Goal: Find specific page/section: Find specific page/section

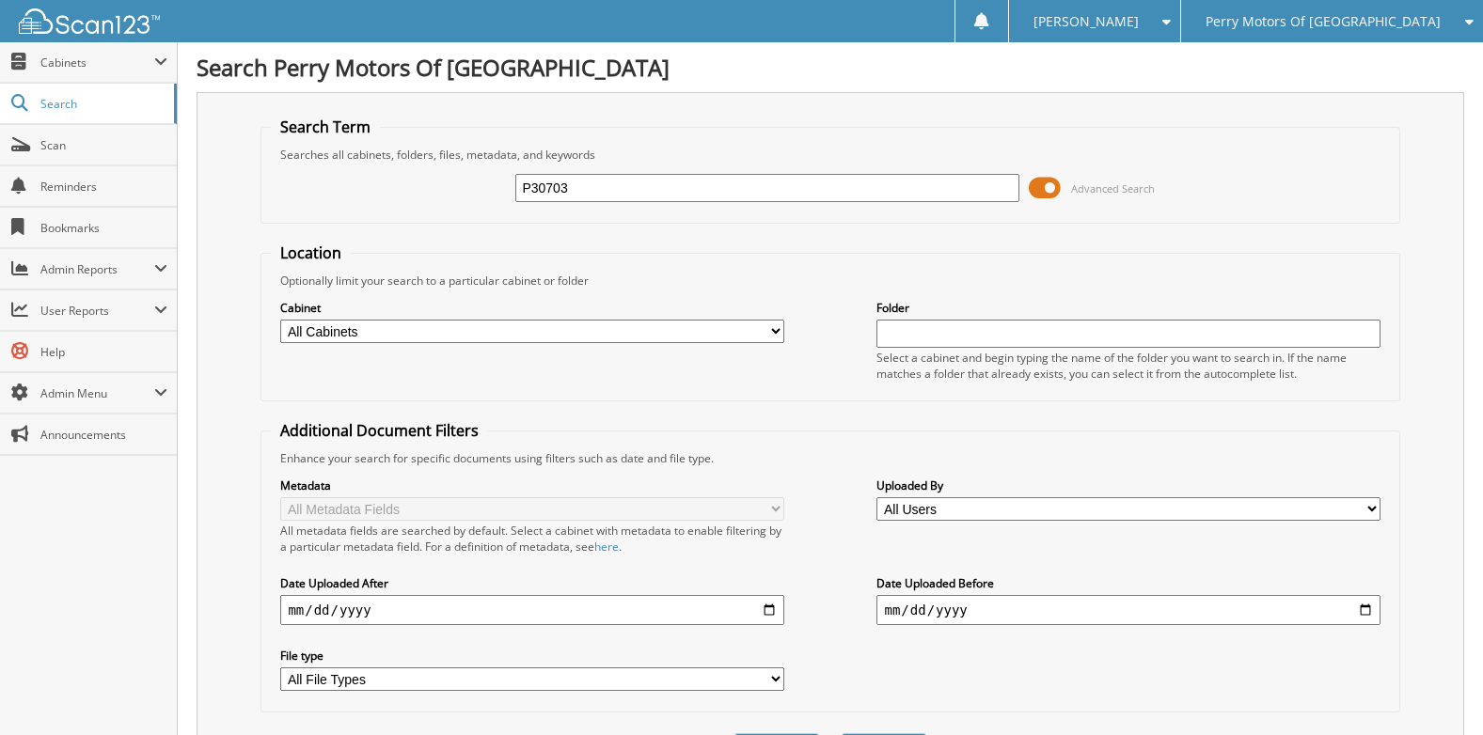
type input "P30703"
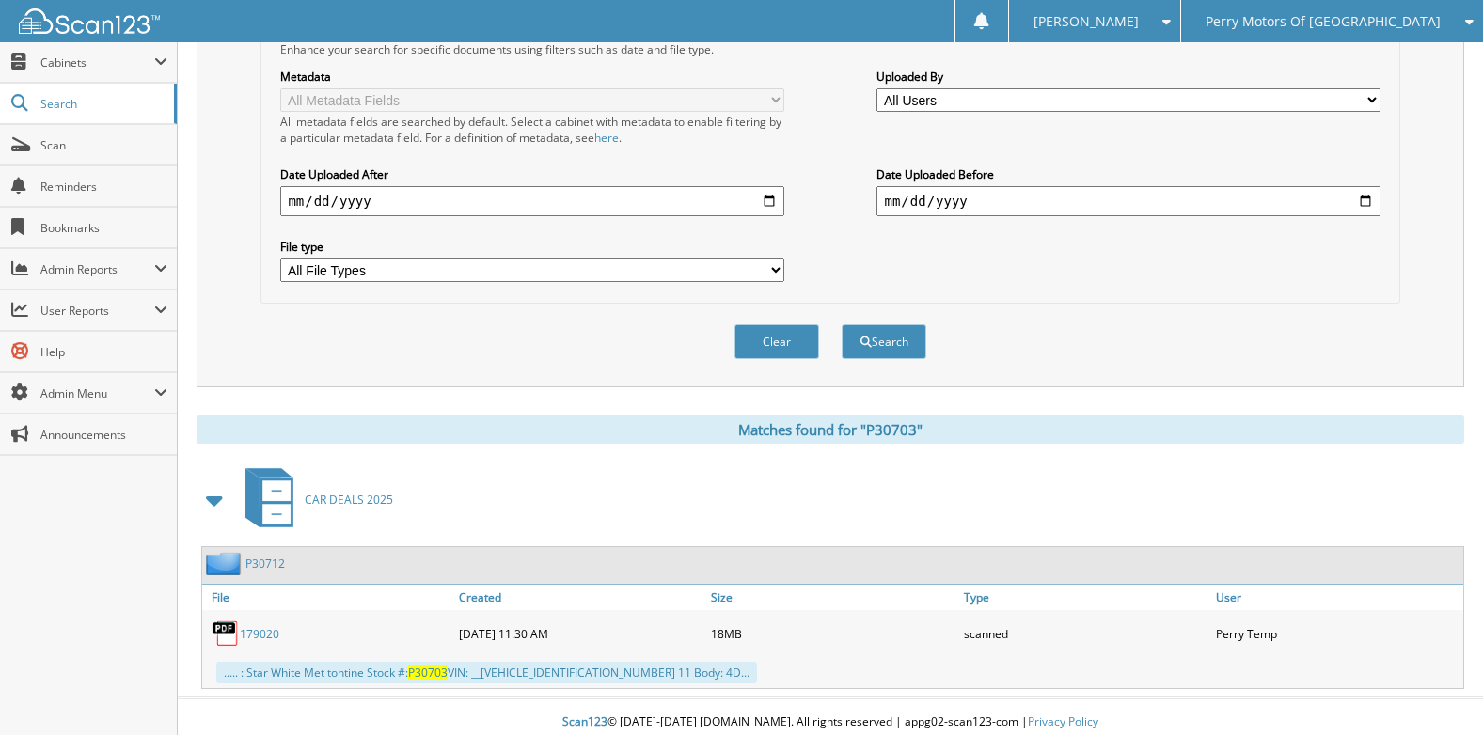
scroll to position [420, 0]
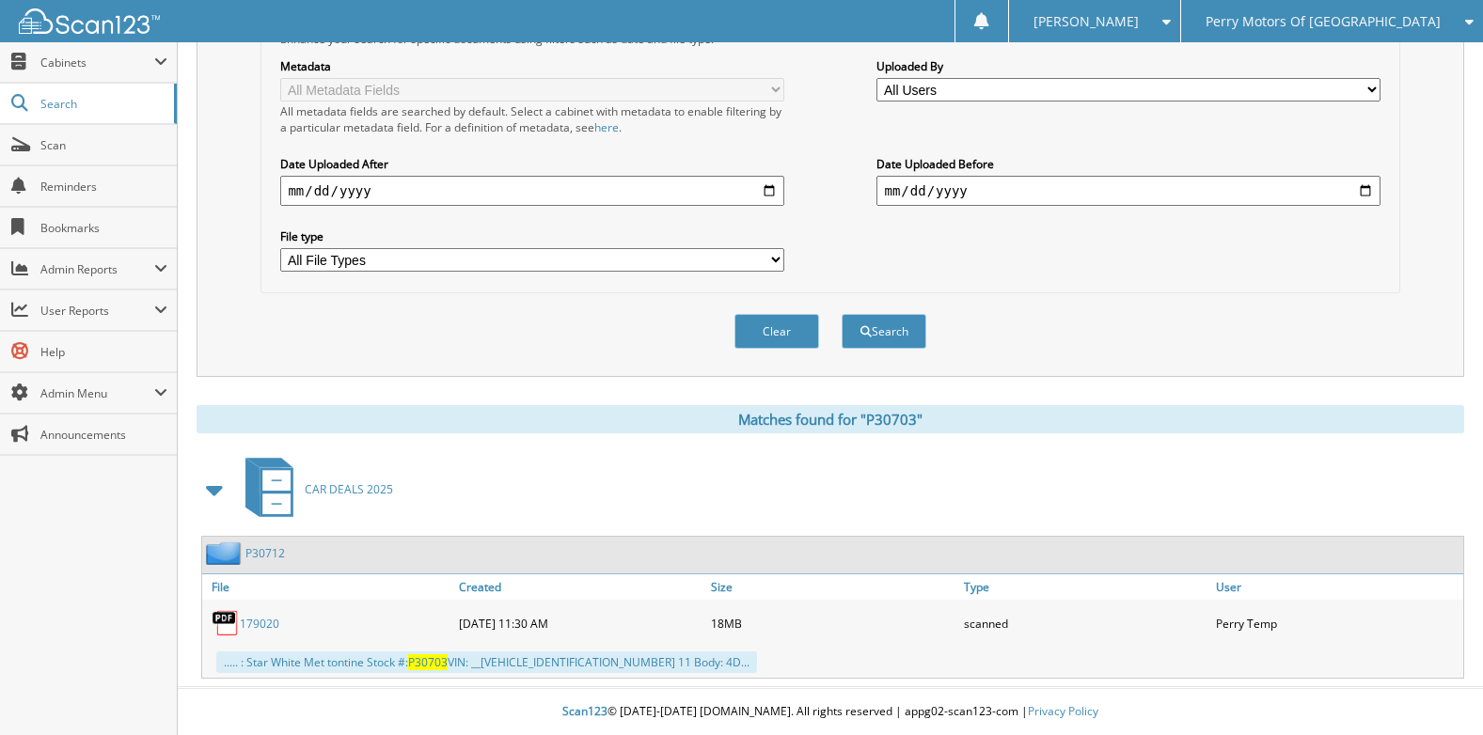
click at [267, 557] on link "P30712" at bounding box center [264, 553] width 39 height 16
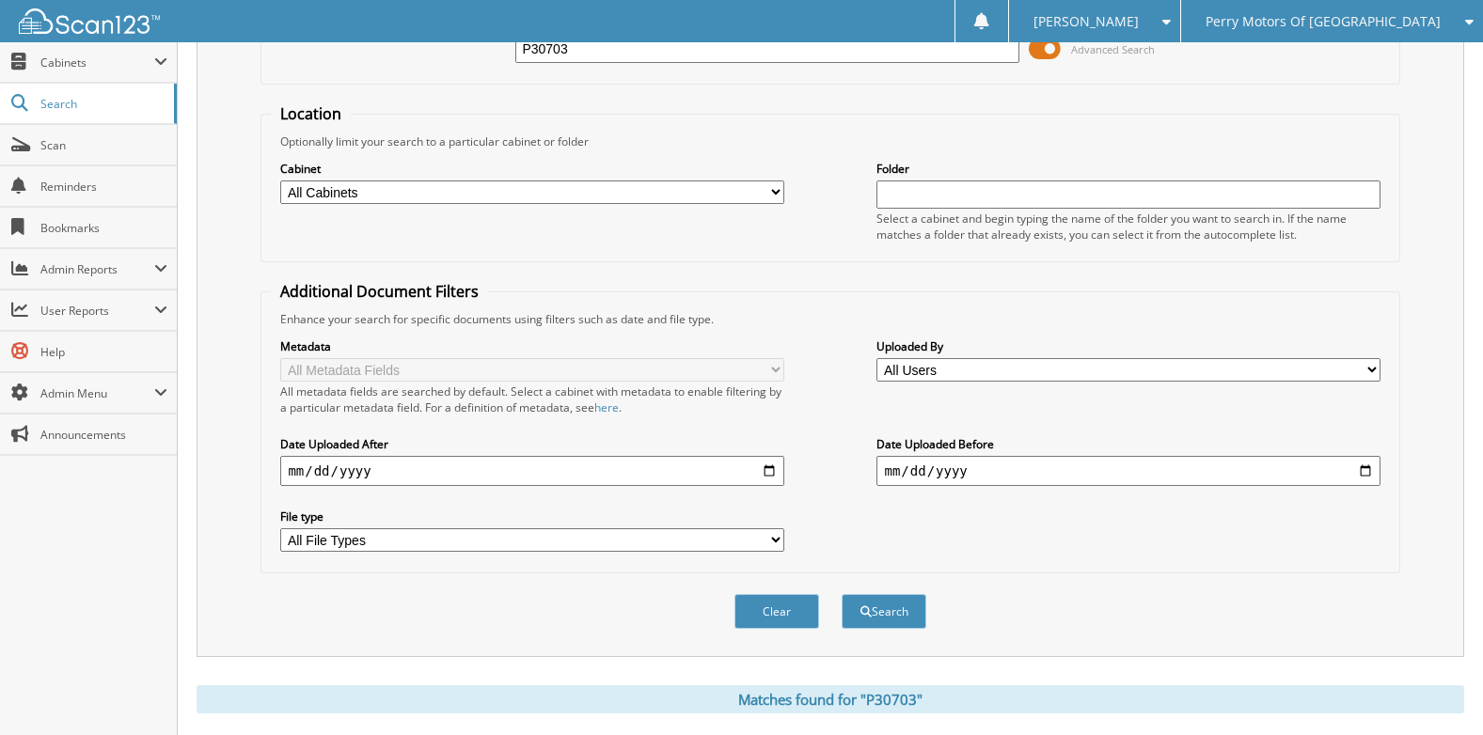
scroll to position [420, 0]
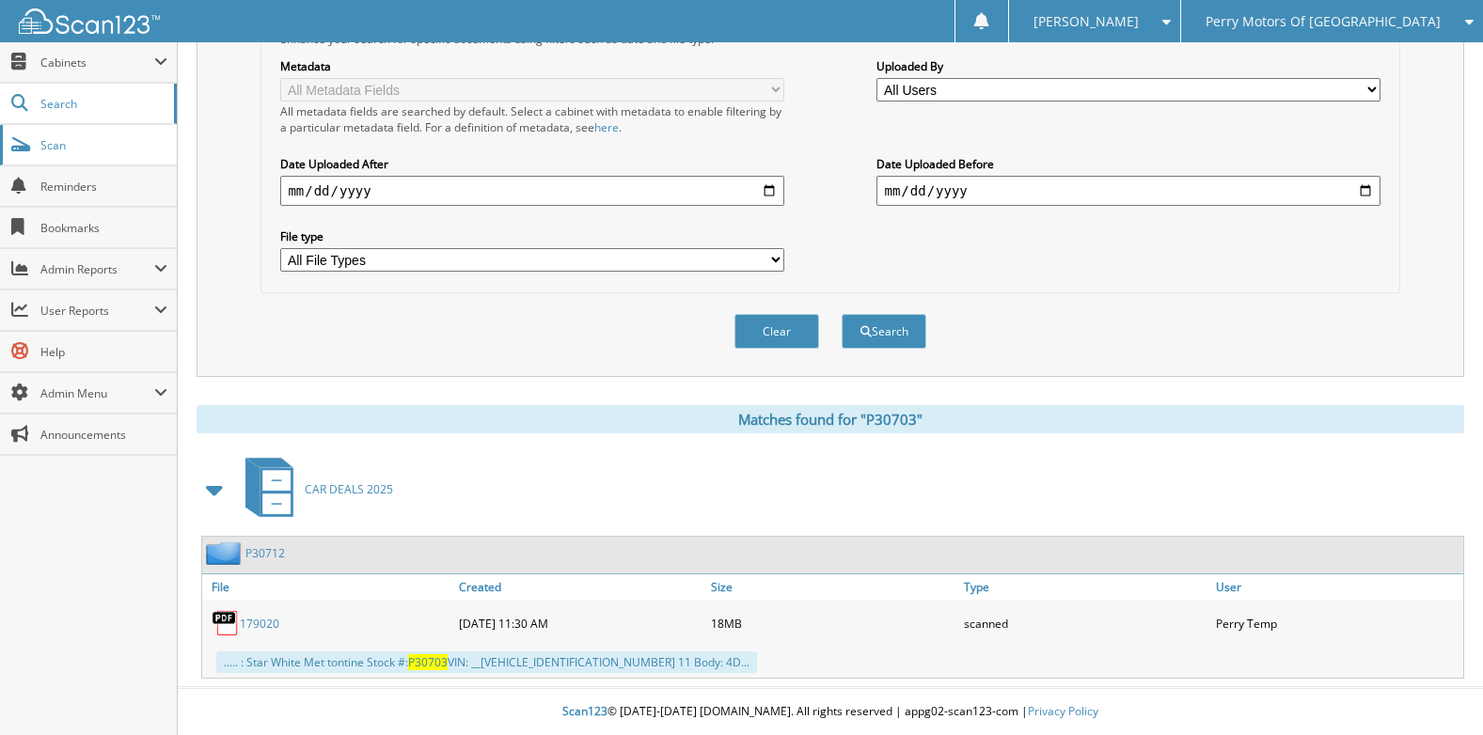
click at [75, 155] on link "Scan" at bounding box center [88, 145] width 177 height 40
